Goal: Task Accomplishment & Management: Complete application form

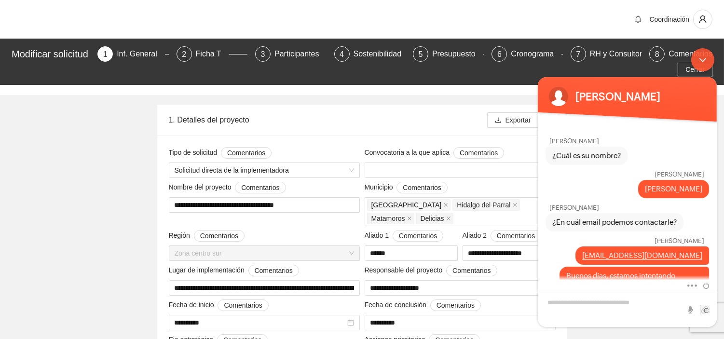
scroll to position [1130, 0]
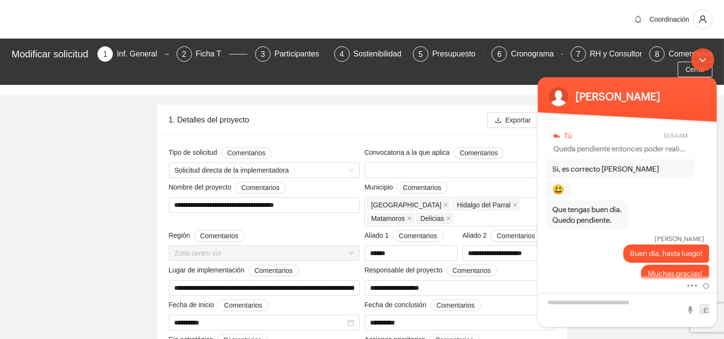
click at [640, 300] on textarea "Escriba su mensaje y pulse “Intro”" at bounding box center [626, 310] width 179 height 34
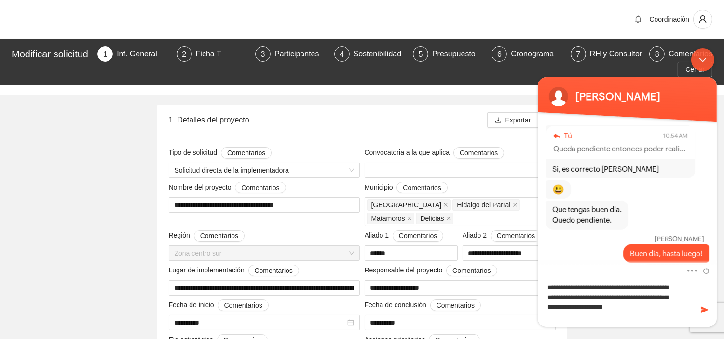
scroll to position [0, 0]
type textarea "**********"
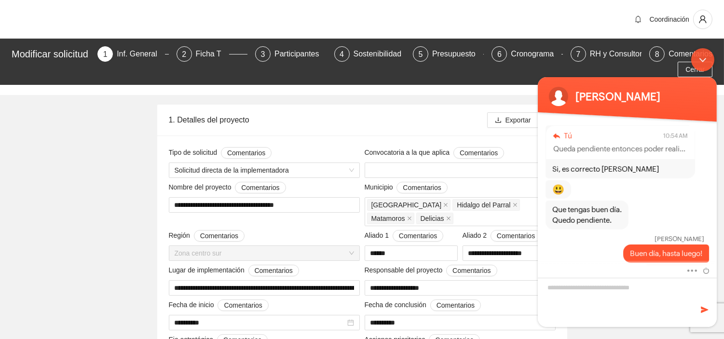
scroll to position [1182, 0]
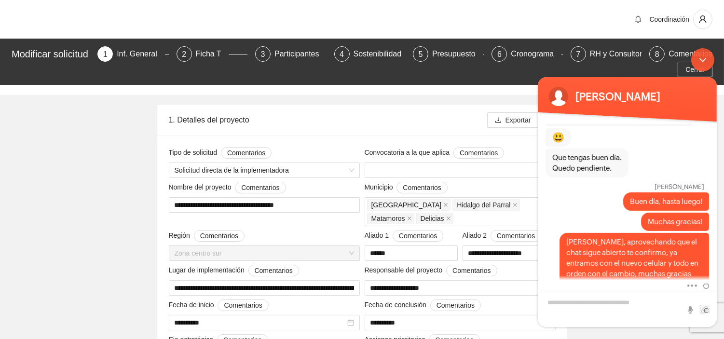
click at [640, 300] on textarea "Escriba su mensaje y pulse “Intro”" at bounding box center [626, 310] width 179 height 34
click at [703, 59] on div "Minimizar ventana de chat en vivo" at bounding box center [701, 59] width 23 height 23
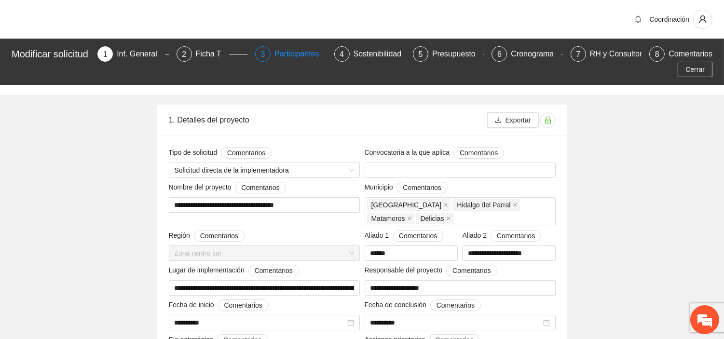
click at [290, 55] on div "Participantes" at bounding box center [300, 53] width 53 height 15
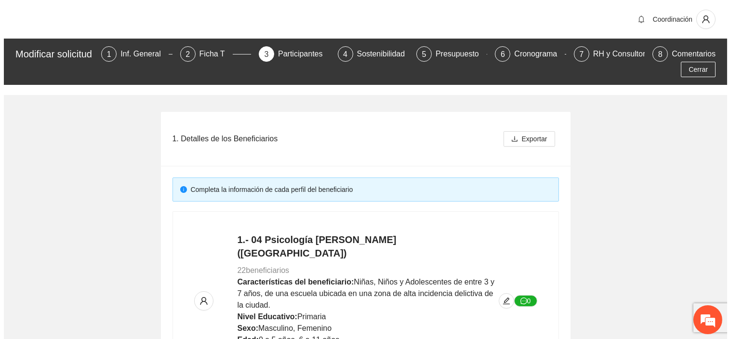
scroll to position [2044, 0]
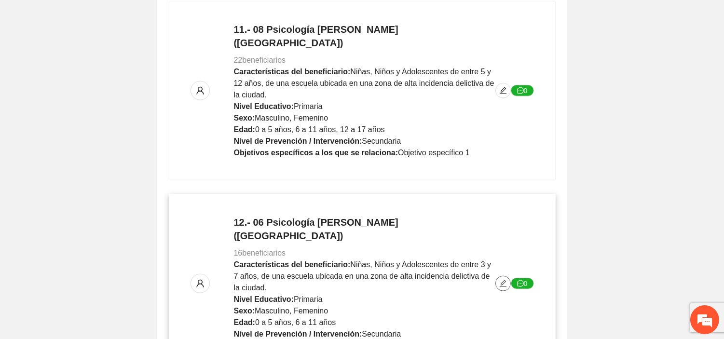
click at [504, 276] on button "button" at bounding box center [502, 283] width 15 height 15
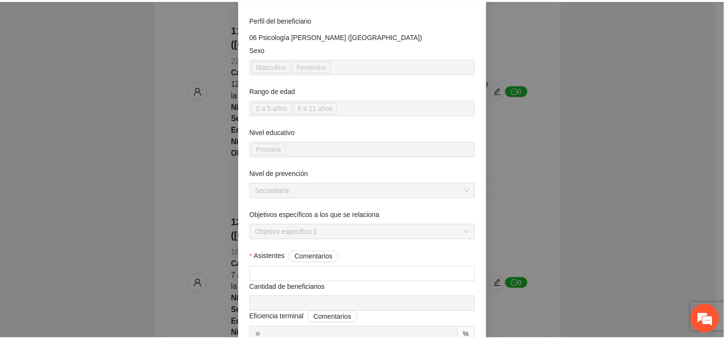
scroll to position [0, 0]
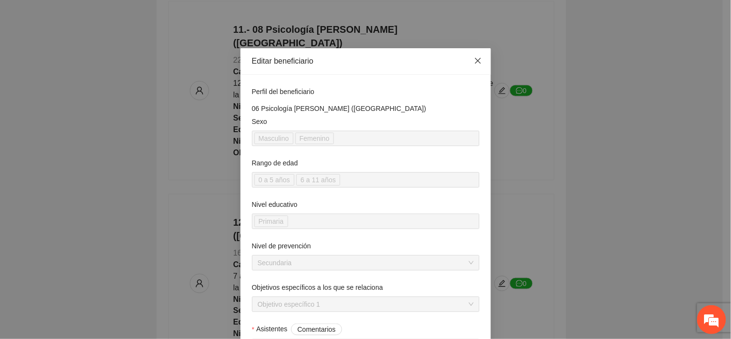
click at [471, 64] on span "Close" at bounding box center [478, 61] width 26 height 26
